Goal: Find specific page/section: Find specific page/section

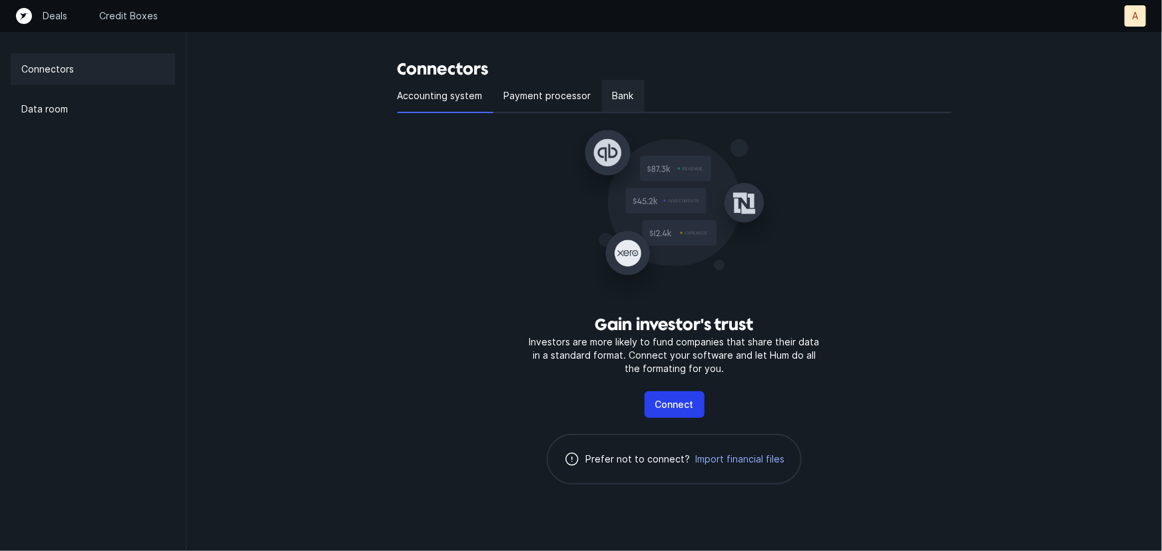
click at [618, 89] on p "Bank" at bounding box center [623, 96] width 21 height 16
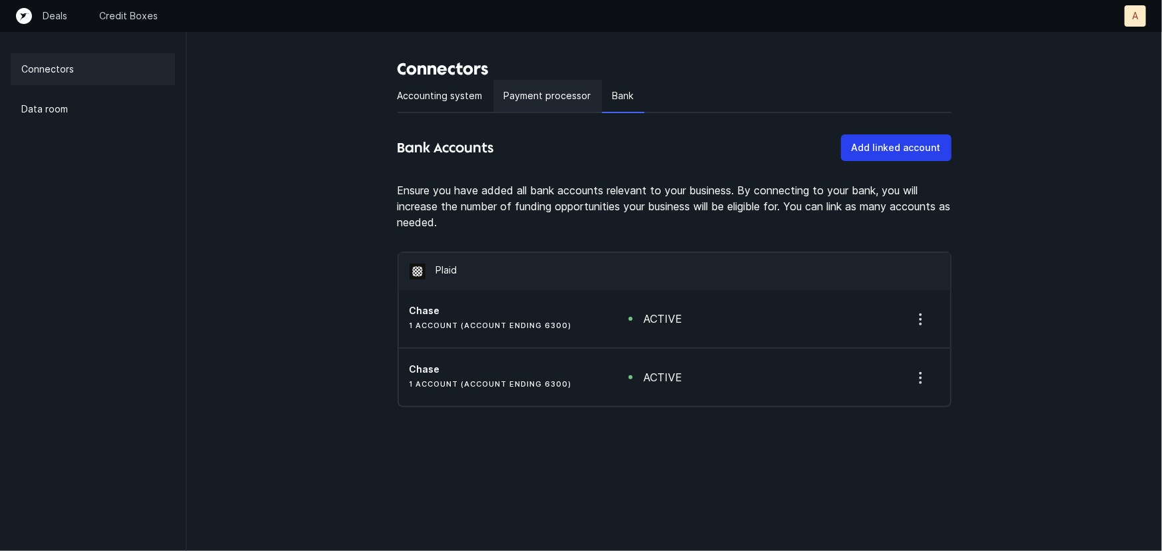
click at [565, 95] on p "Payment processor" at bounding box center [547, 96] width 87 height 16
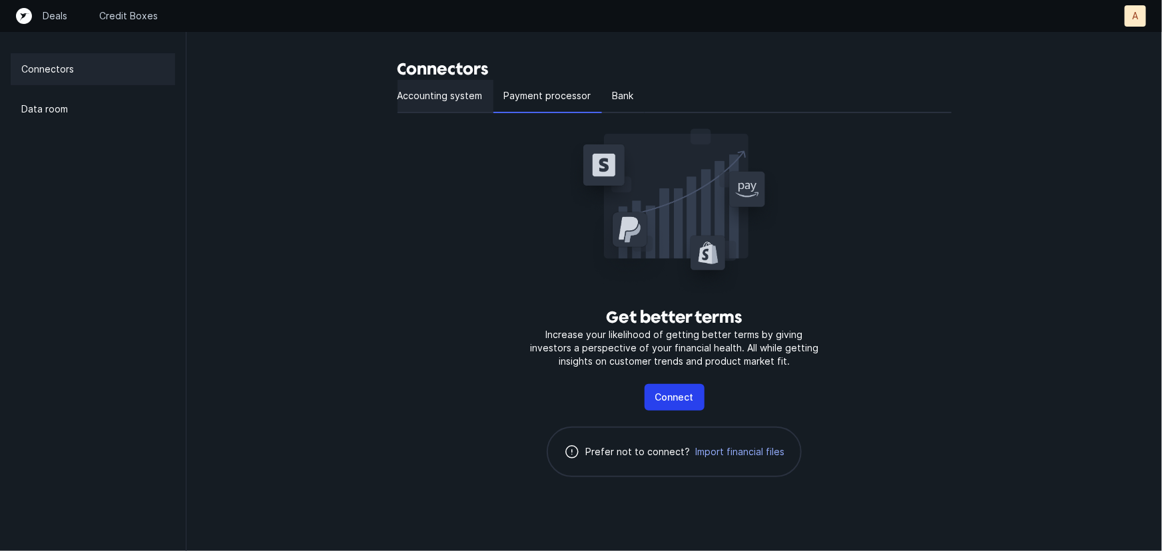
click at [457, 91] on p "Accounting system" at bounding box center [440, 96] width 85 height 16
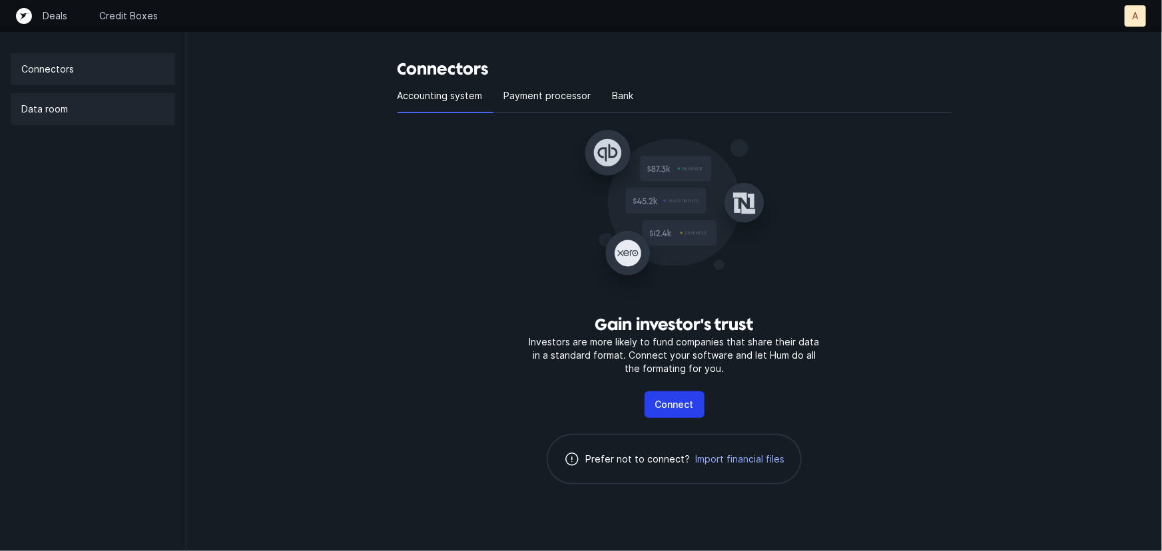
click at [54, 109] on p "Data room" at bounding box center [44, 109] width 47 height 16
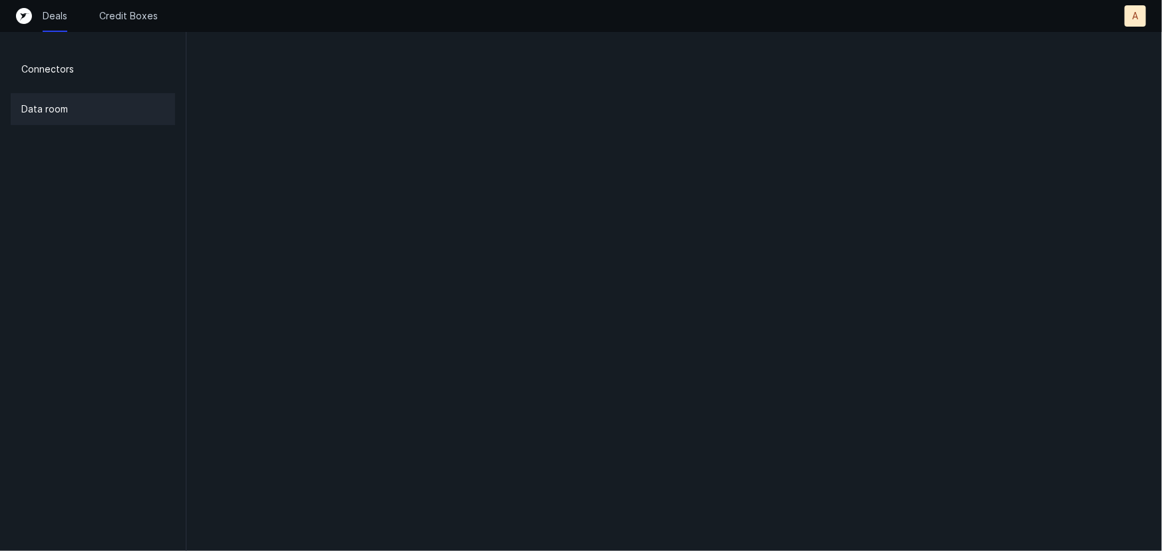
click at [51, 19] on p "Deals" at bounding box center [55, 15] width 25 height 13
